Goal: Information Seeking & Learning: Check status

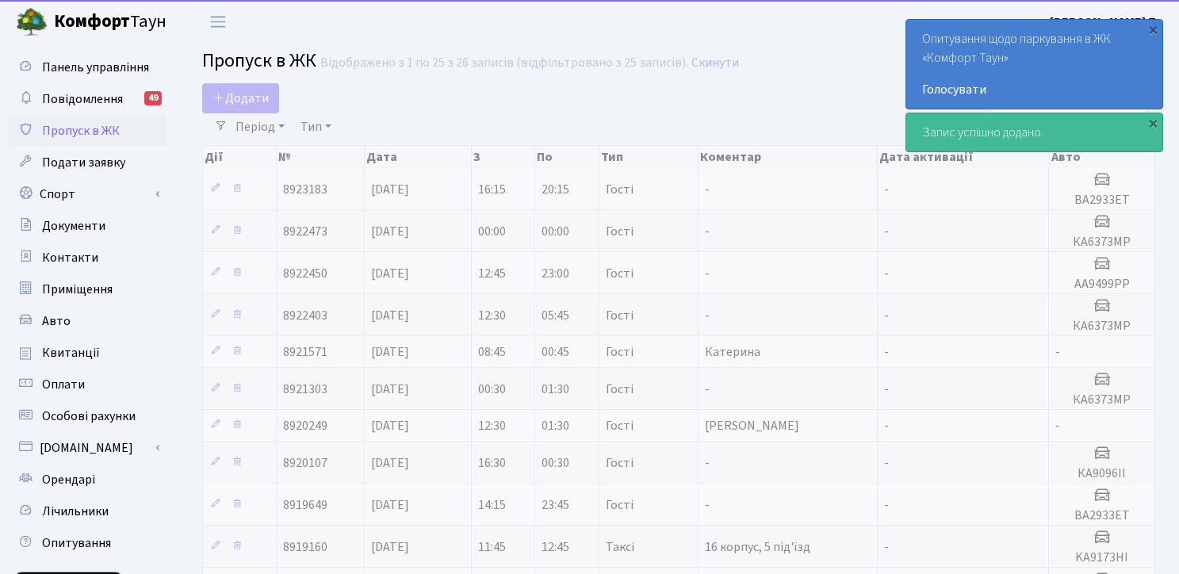
select select "25"
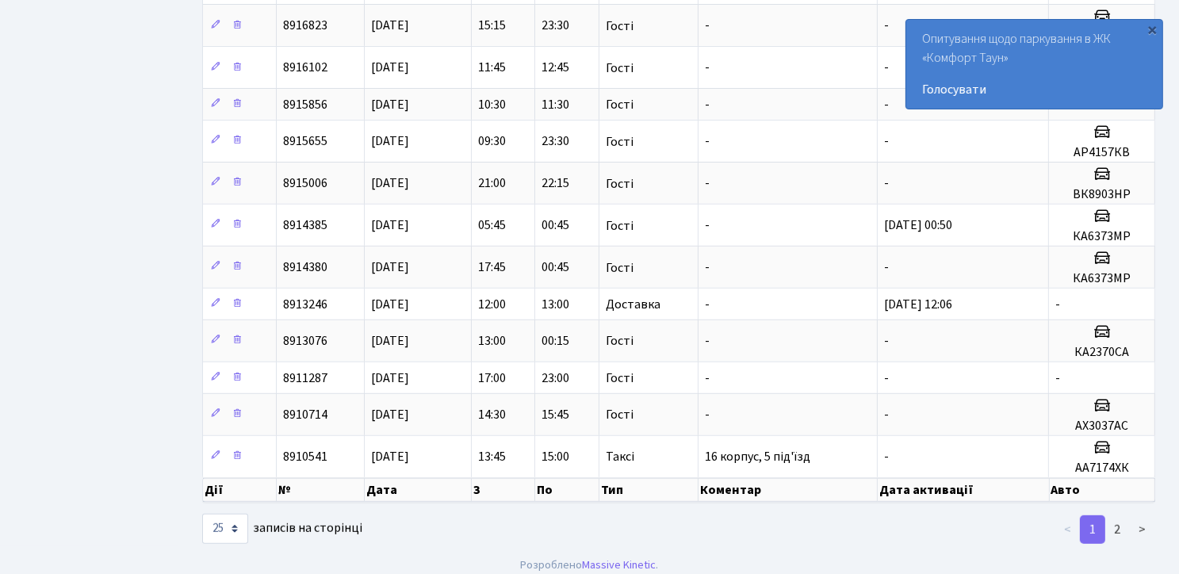
scroll to position [683, 0]
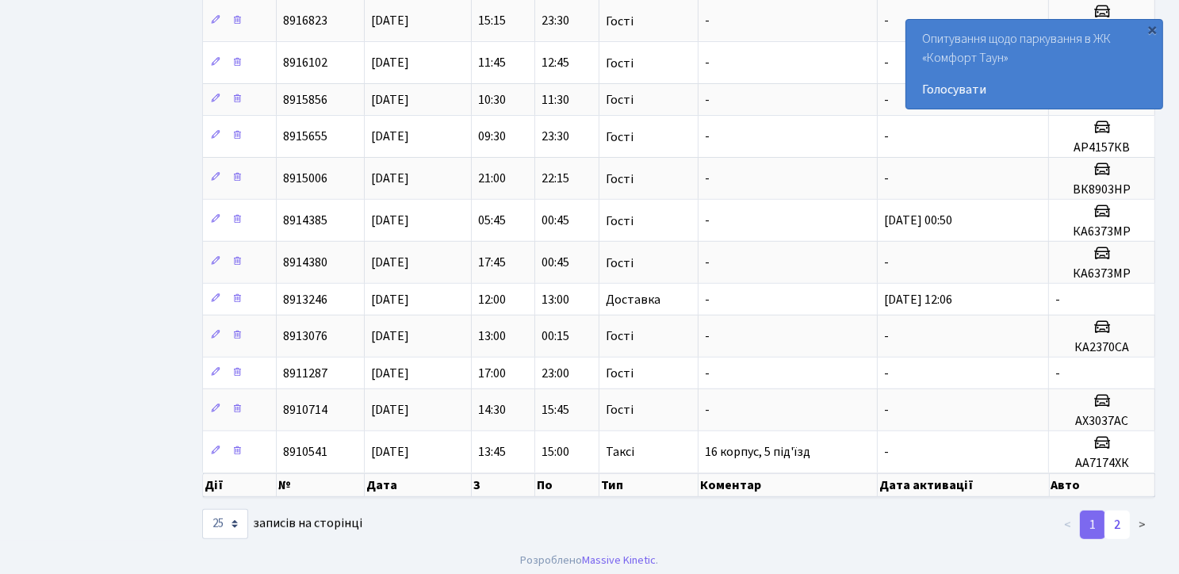
click at [1113, 516] on link "2" at bounding box center [1116, 524] width 25 height 29
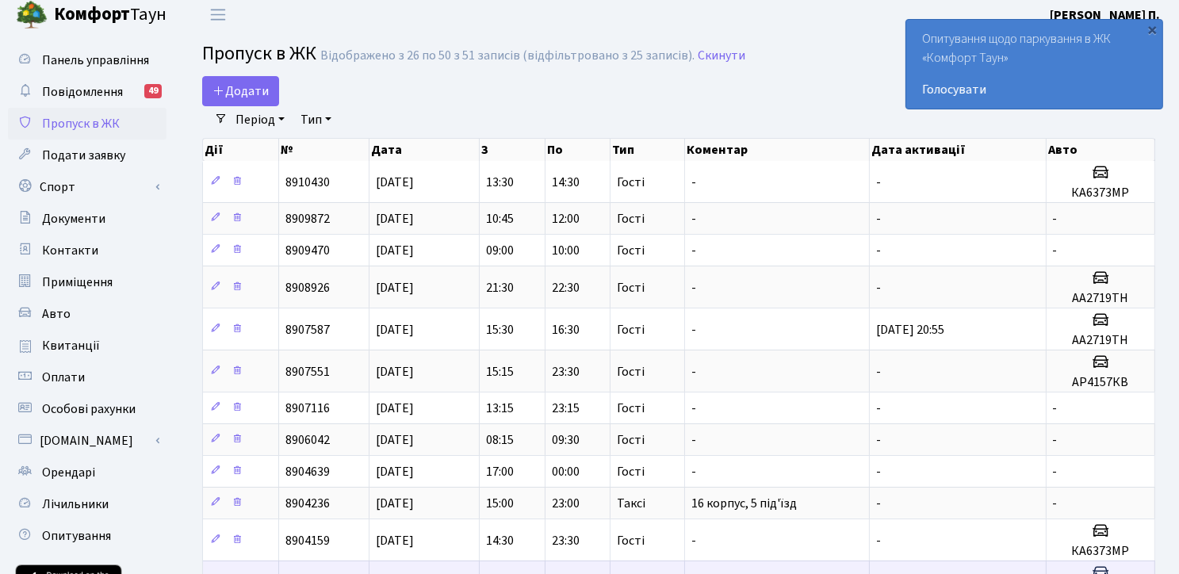
scroll to position [0, 0]
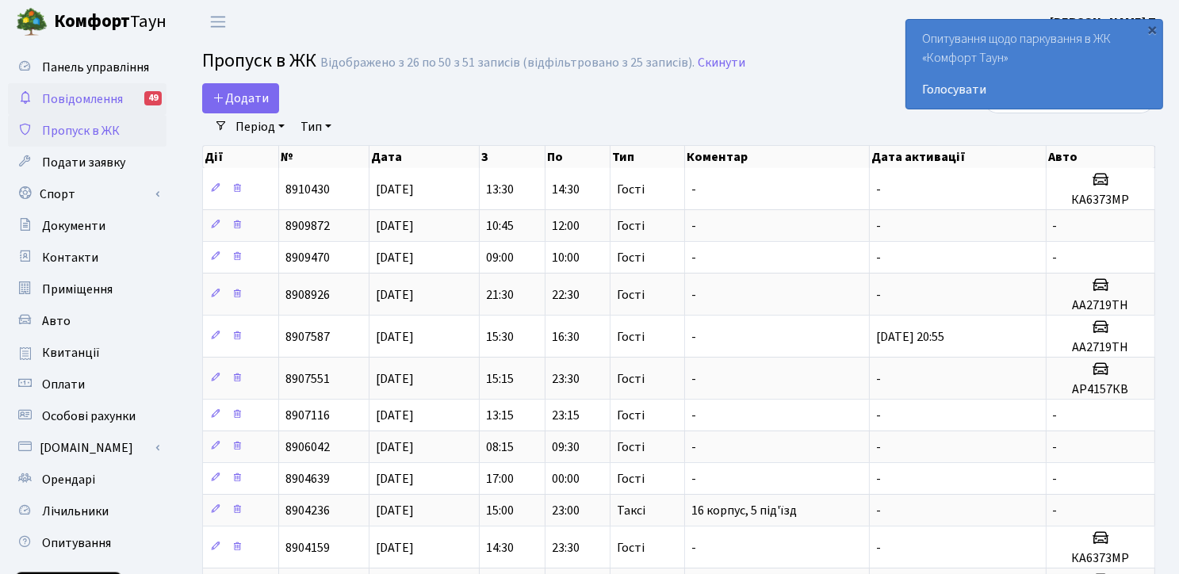
click at [123, 85] on link "Повідомлення 49" at bounding box center [87, 99] width 159 height 32
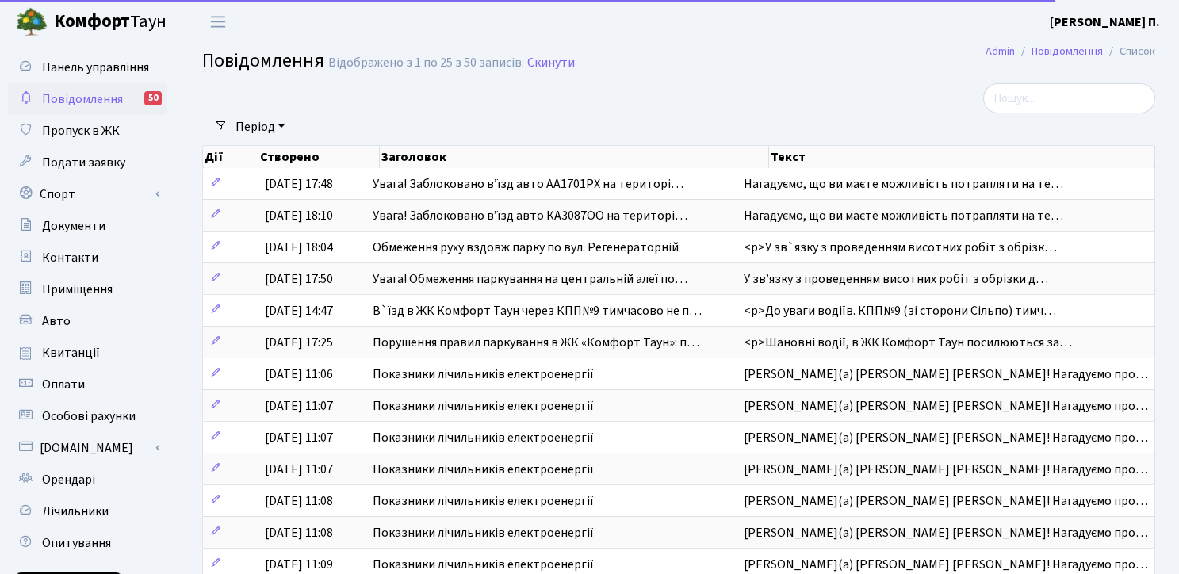
select select "25"
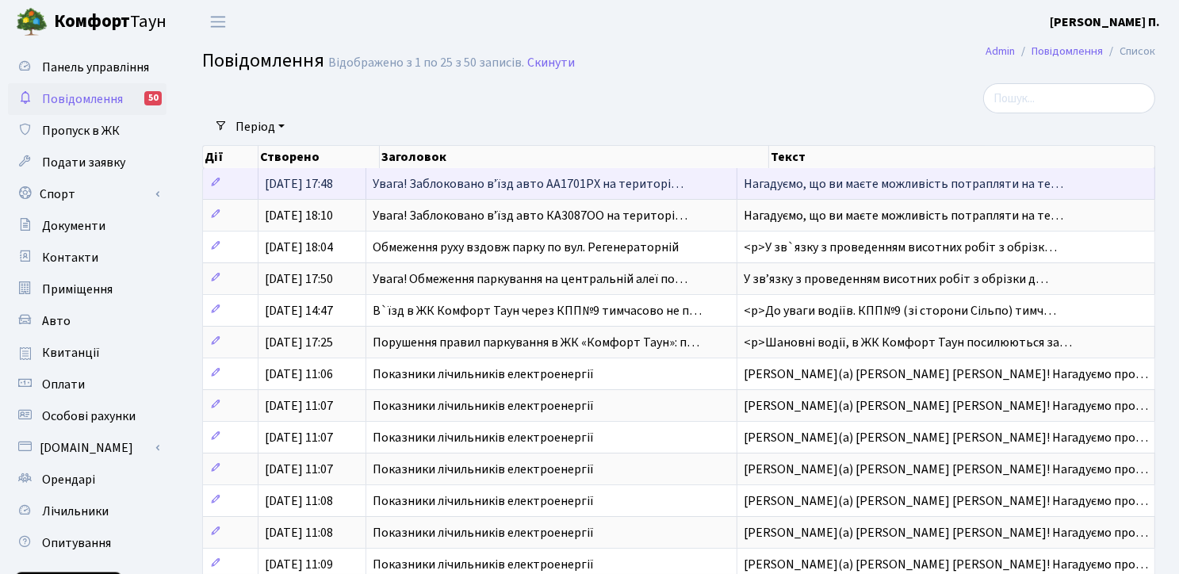
click at [910, 185] on span "Нагадуємо, що ви маєте можливість потрапляти на те…" at bounding box center [902, 183] width 319 height 17
click at [590, 181] on span "Увага! Заблоковано вʼїзд авто АА1701РХ на територі…" at bounding box center [527, 183] width 311 height 17
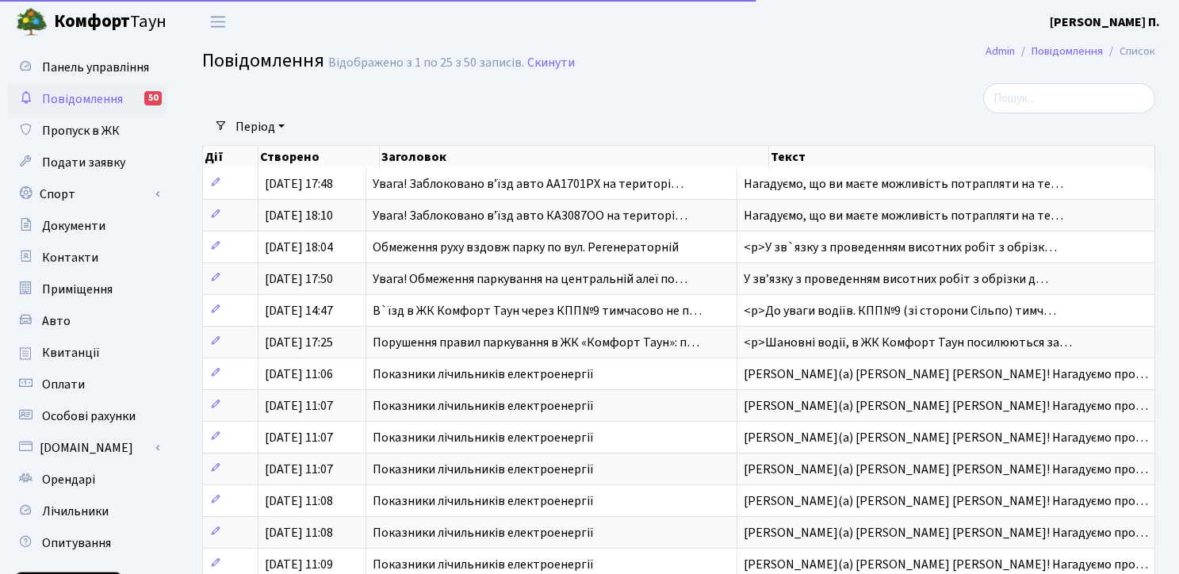
select select "25"
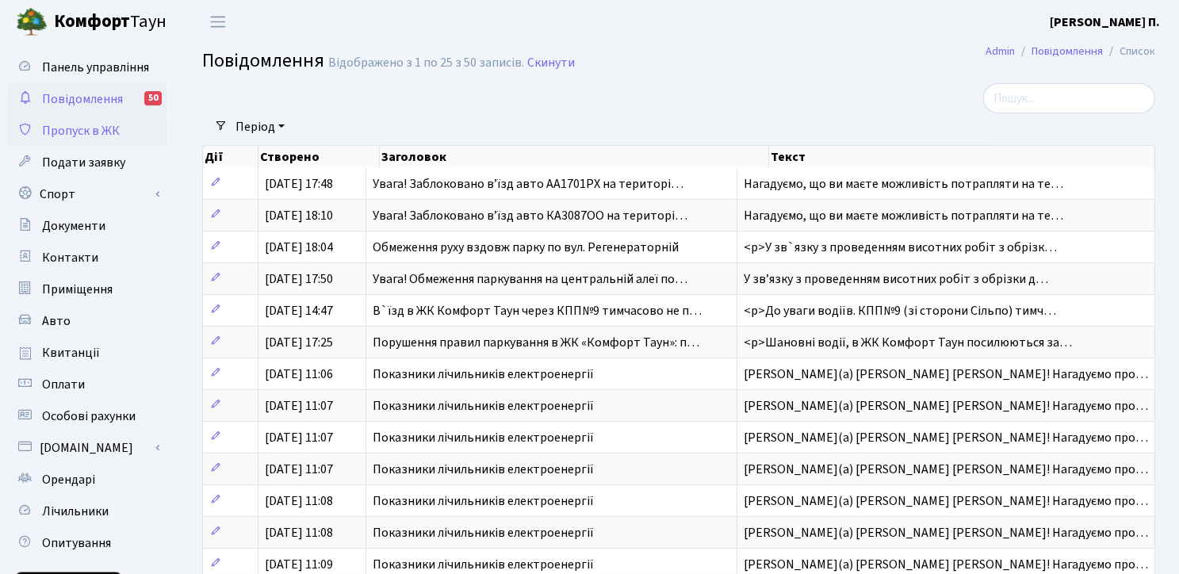
click at [113, 138] on span "Пропуск в ЖК" at bounding box center [81, 130] width 78 height 17
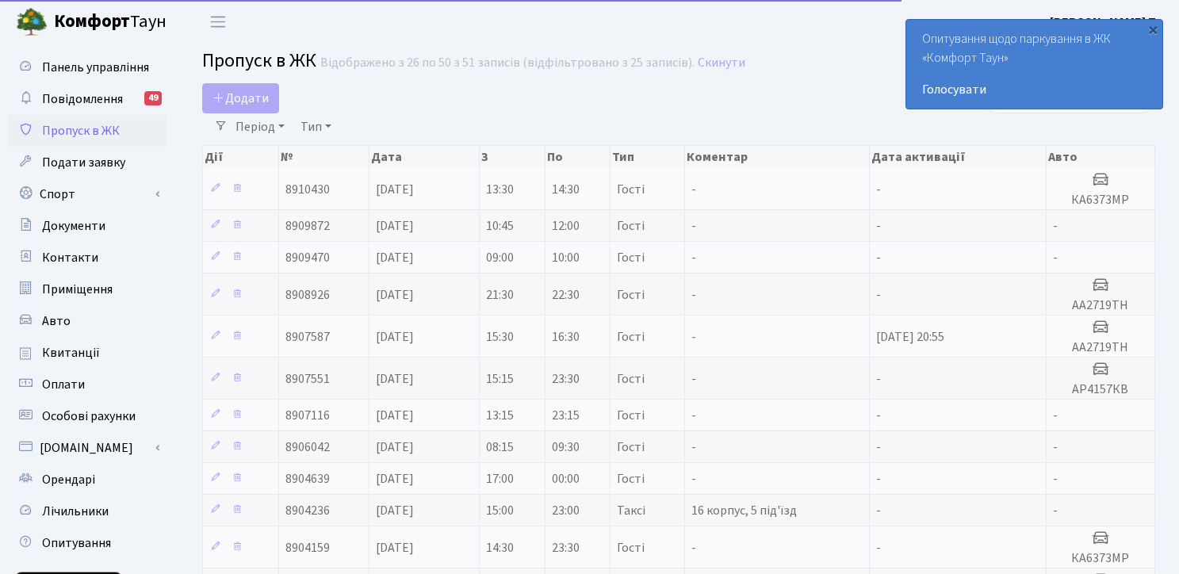
select select "25"
